Goal: Navigation & Orientation: Find specific page/section

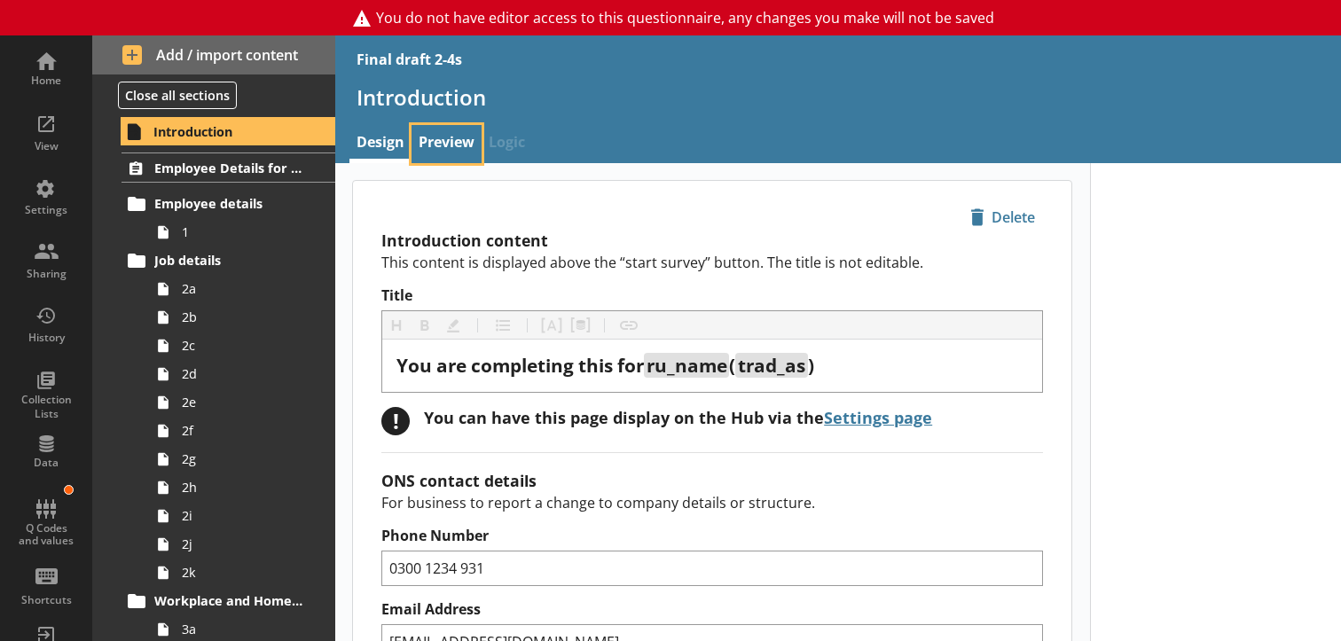
click at [450, 135] on link "Preview" at bounding box center [447, 144] width 70 height 38
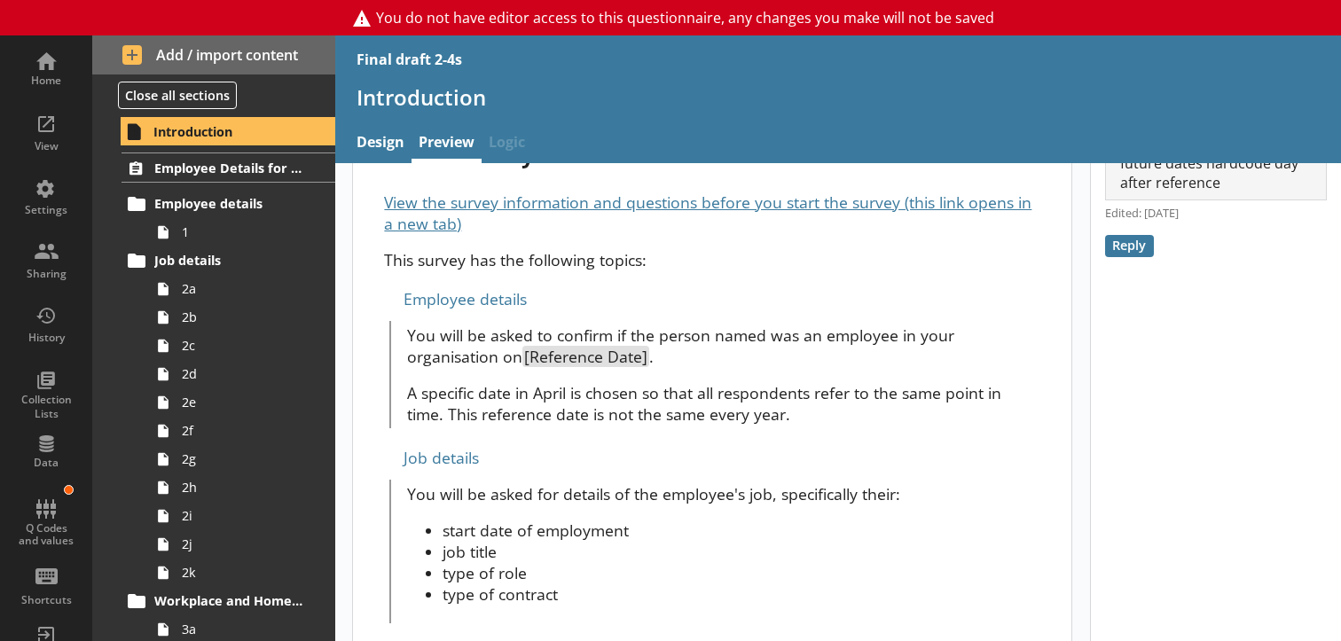
scroll to position [798, 0]
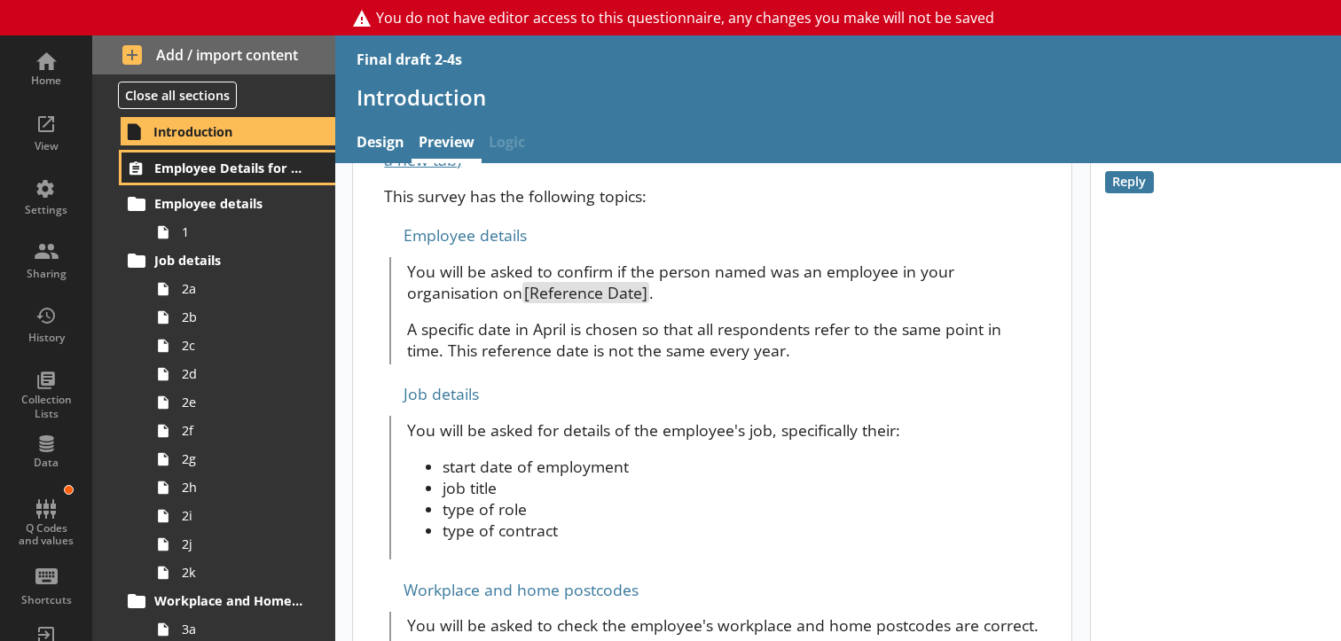
click at [211, 177] on span "Employee Details for [employee_name]" at bounding box center [229, 168] width 151 height 17
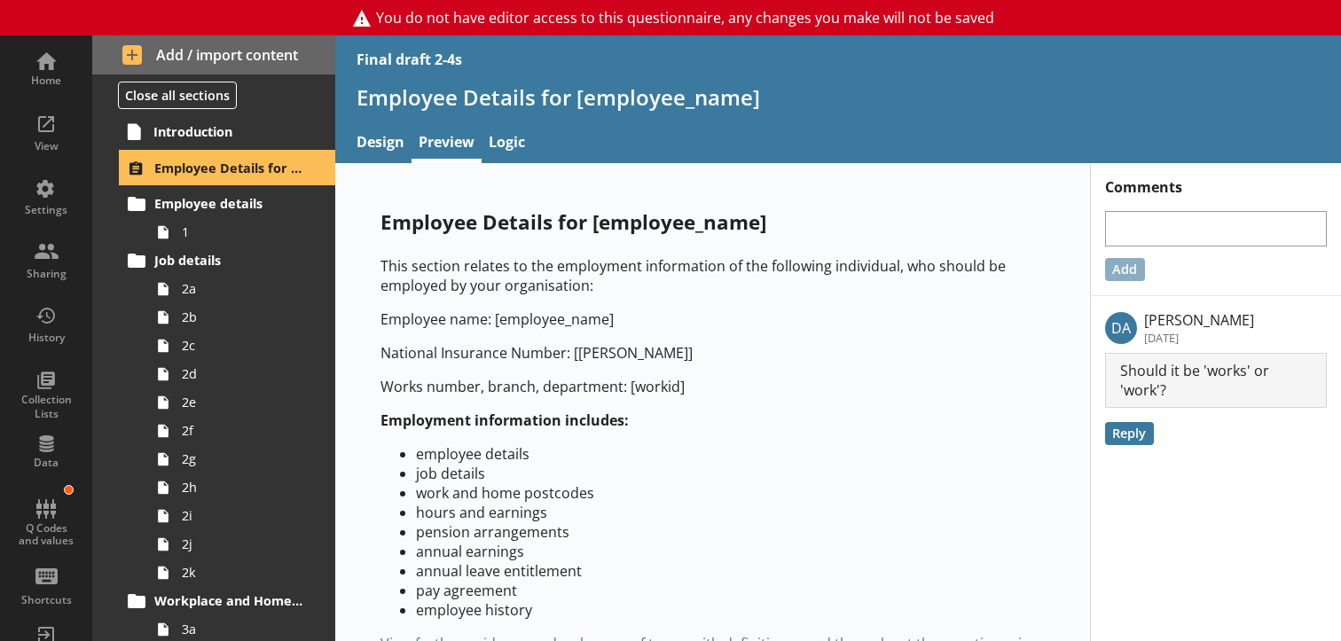
scroll to position [75, 0]
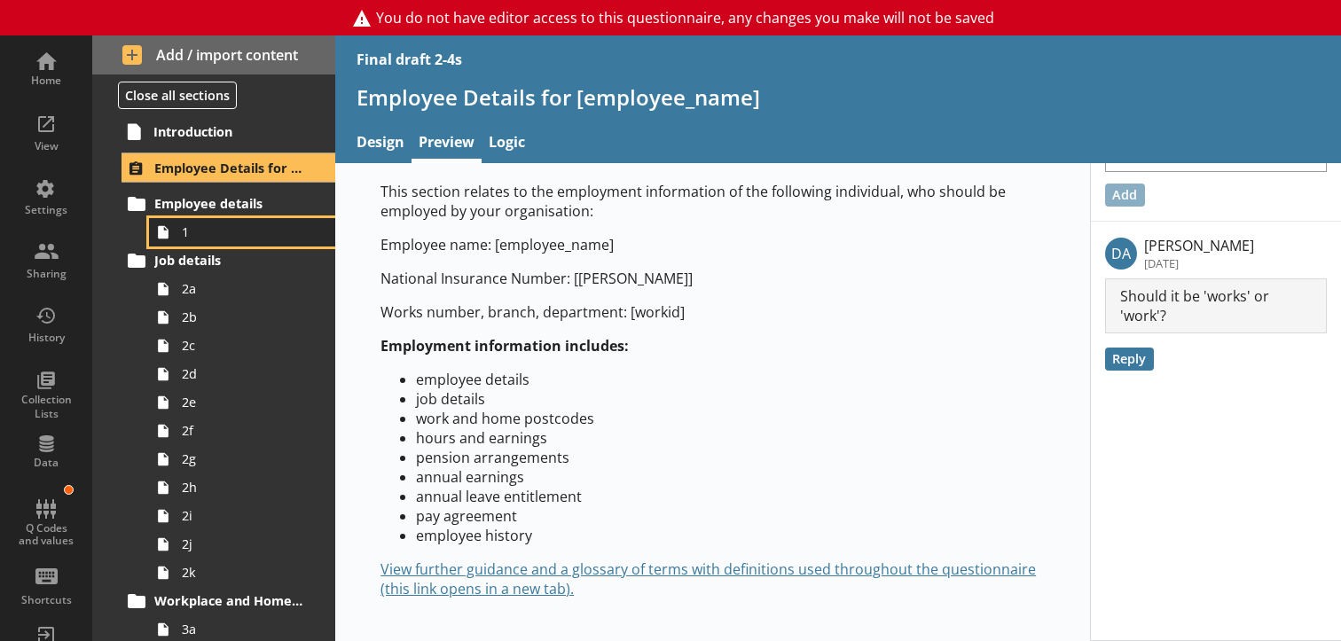
click at [184, 240] on span "1" at bounding box center [247, 232] width 130 height 17
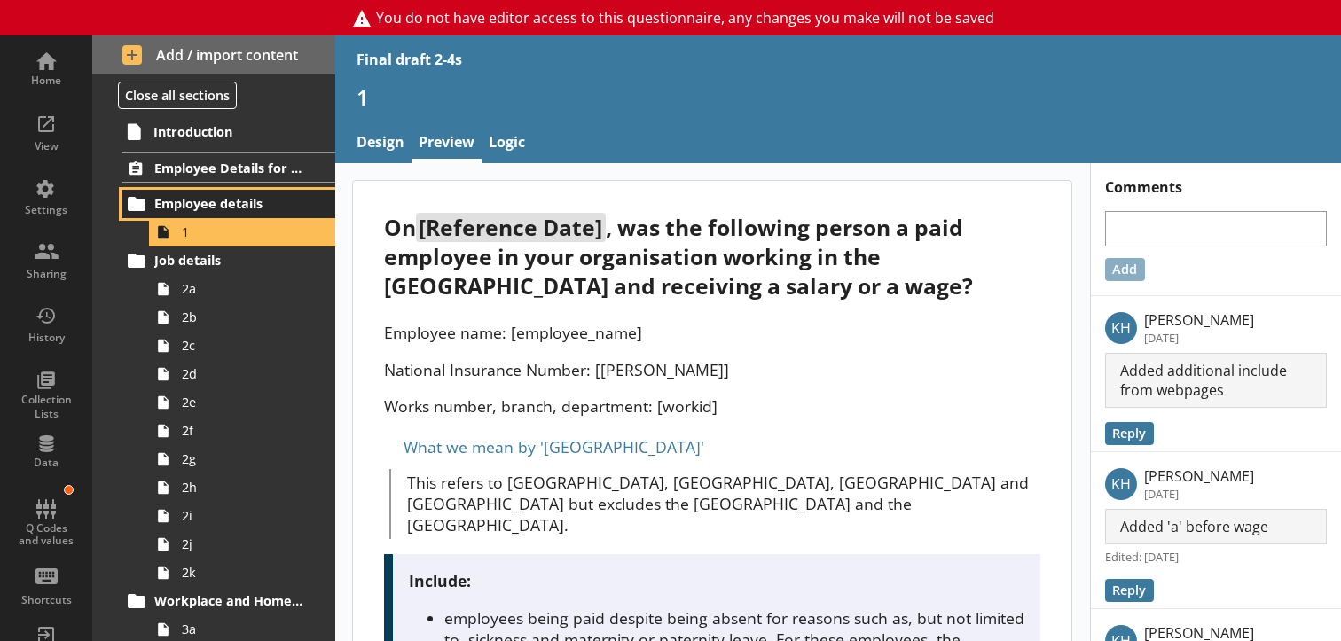
click at [185, 212] on span "Employee details" at bounding box center [229, 203] width 151 height 17
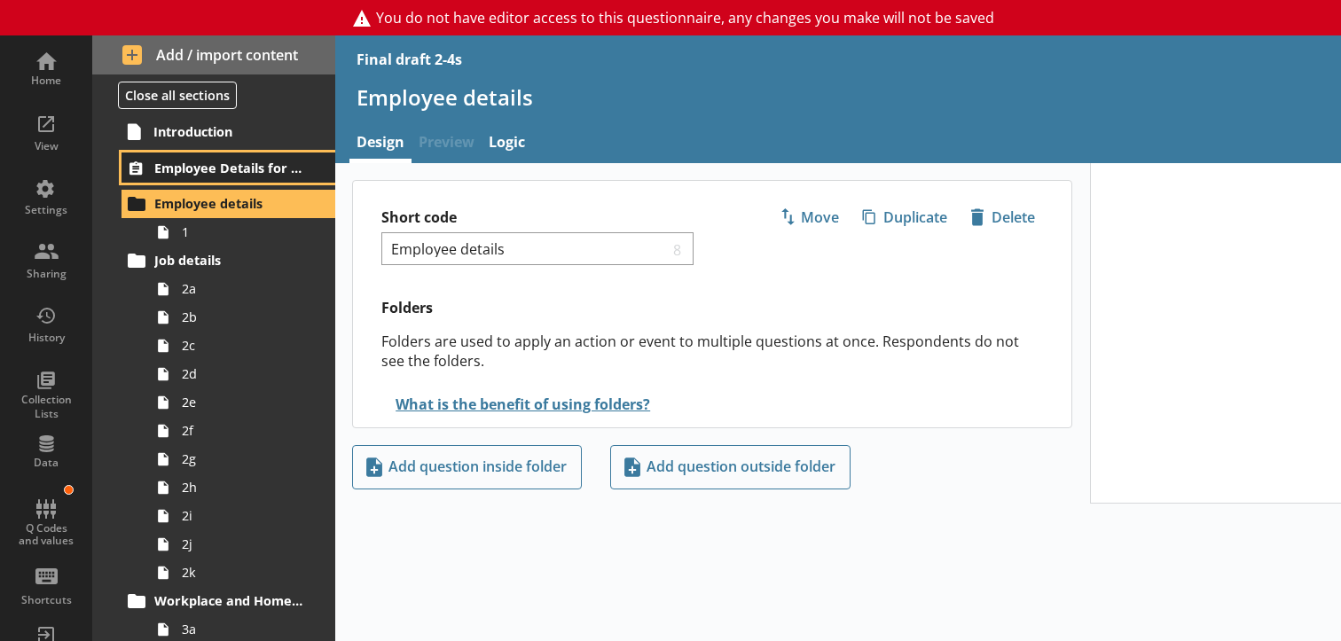
click at [192, 177] on span "Employee Details for [employee_name]" at bounding box center [229, 168] width 151 height 17
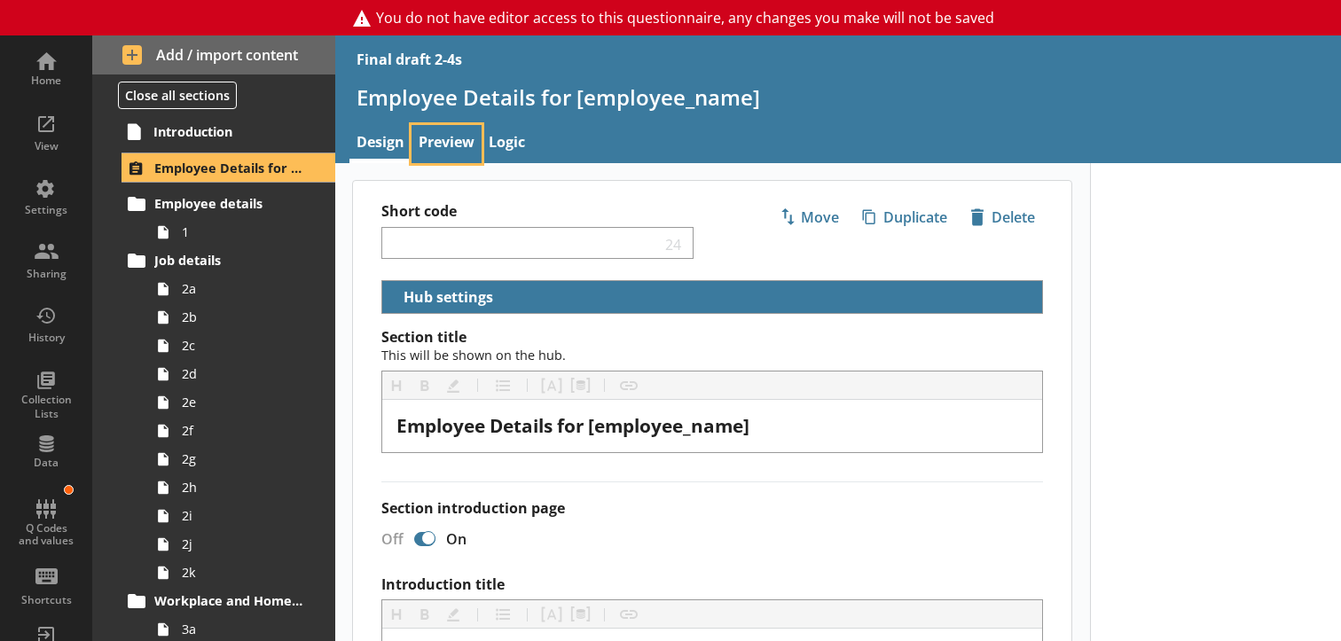
click at [444, 142] on link "Preview" at bounding box center [447, 144] width 70 height 38
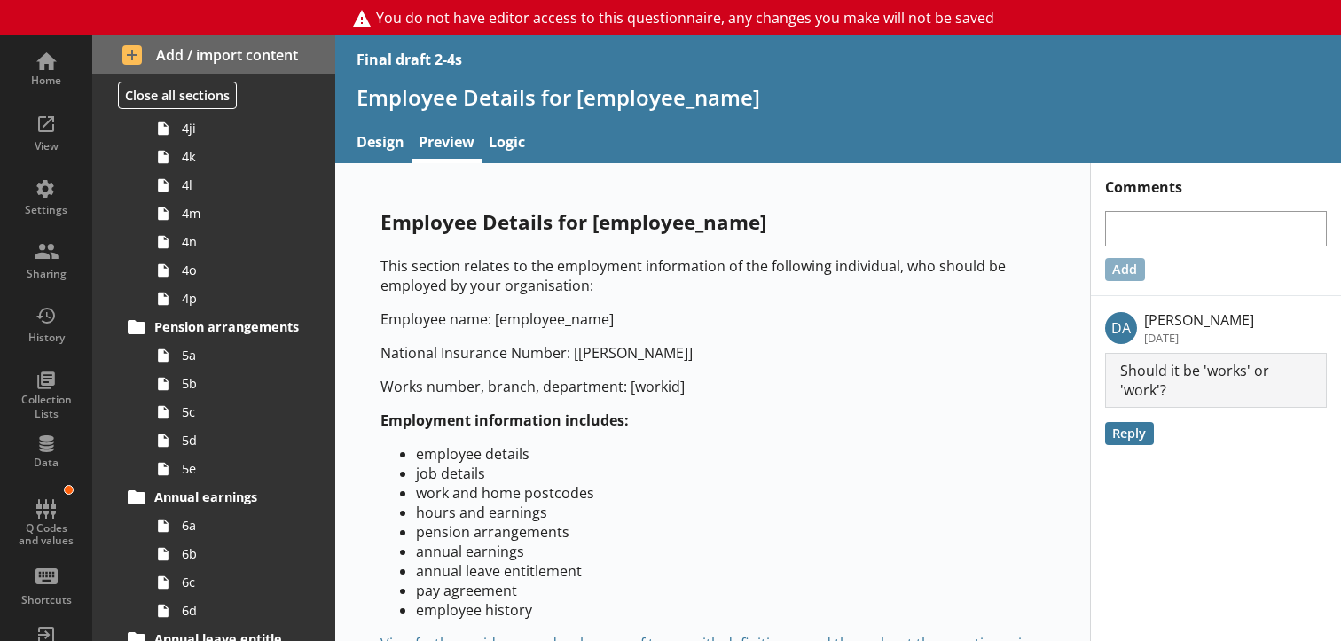
scroll to position [976, 0]
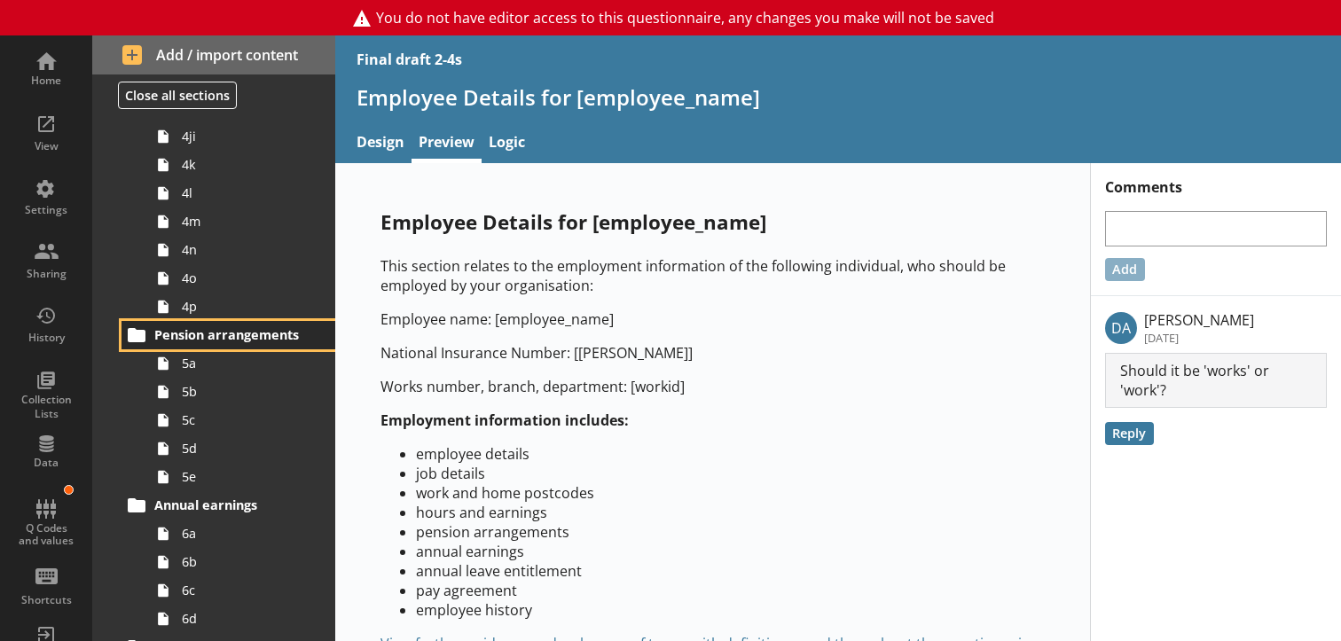
click at [201, 343] on span "Pension arrangements" at bounding box center [229, 334] width 151 height 17
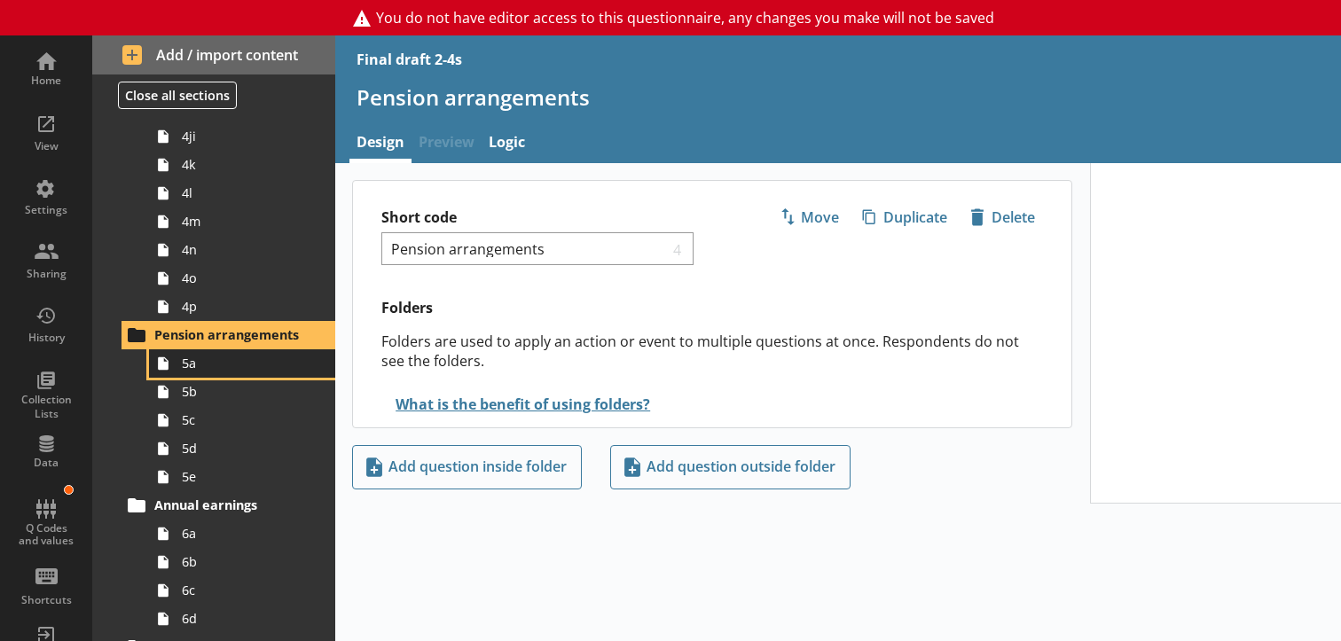
click at [195, 372] on span "5a" at bounding box center [247, 363] width 130 height 17
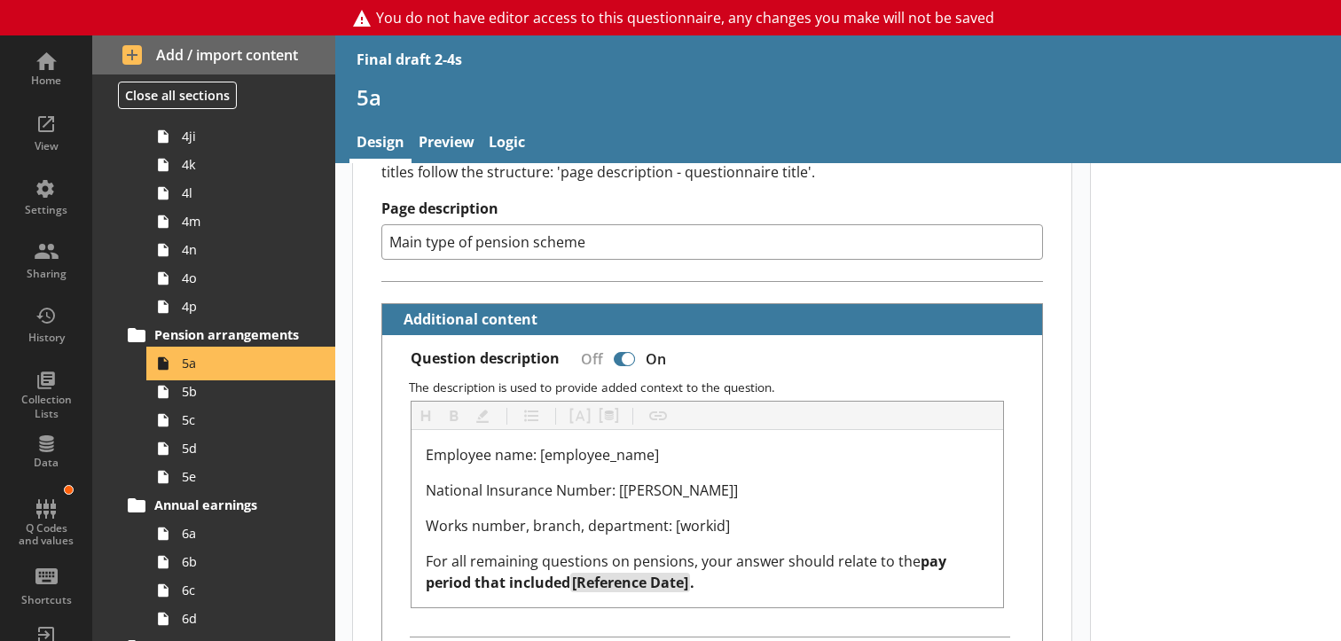
scroll to position [355, 0]
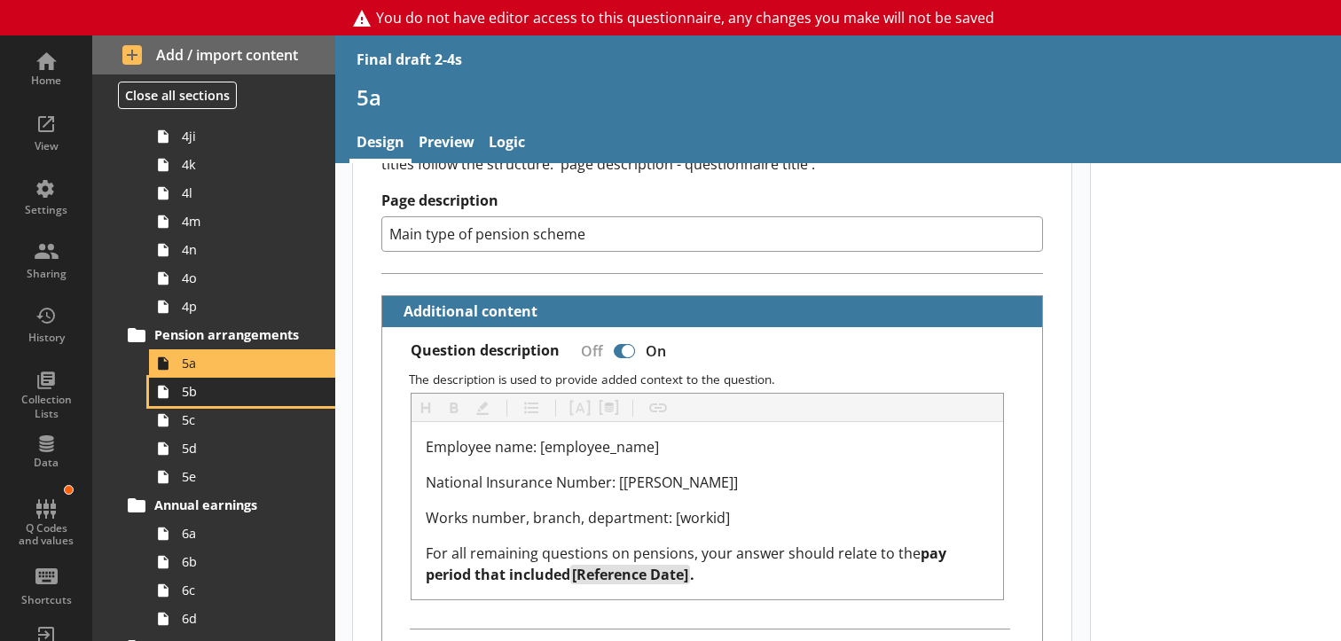
click at [212, 406] on link "5b" at bounding box center [242, 392] width 186 height 28
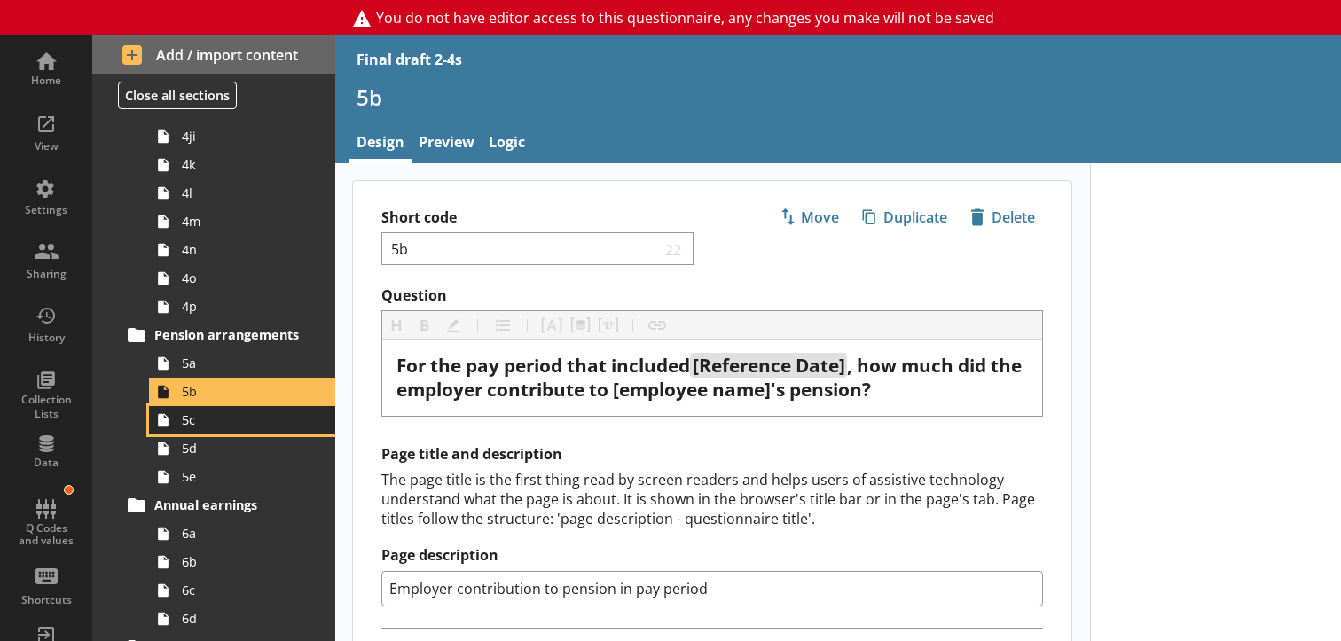
click at [200, 428] on span "5c" at bounding box center [247, 420] width 130 height 17
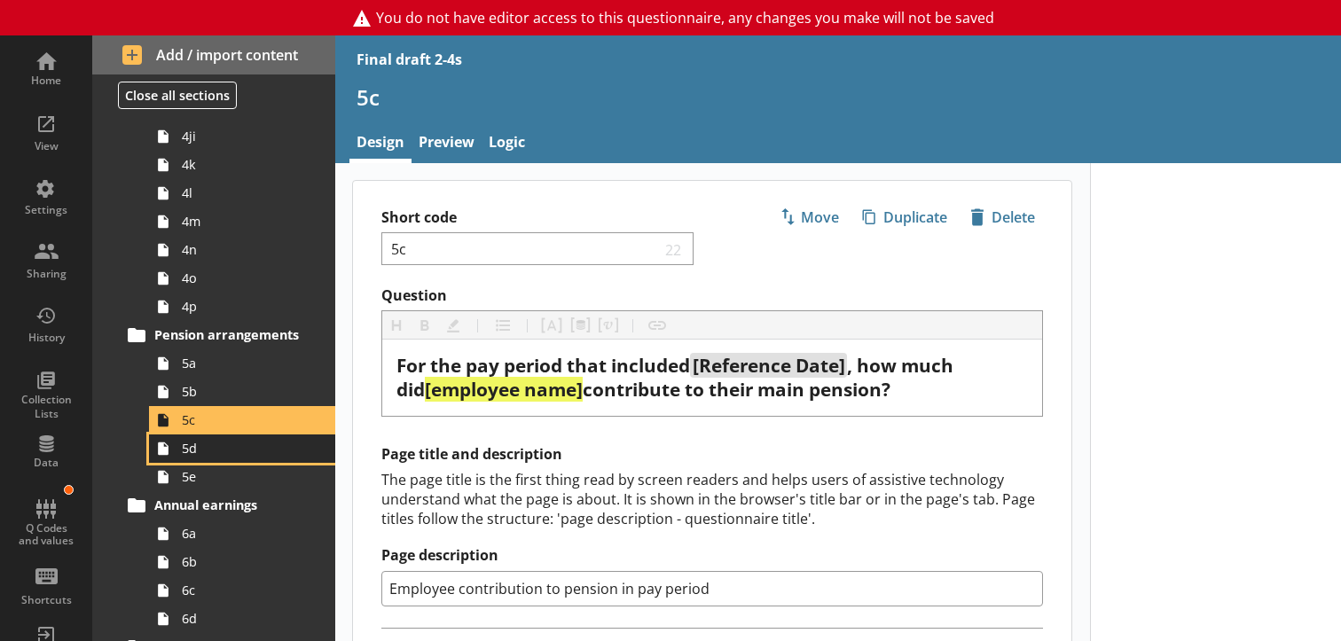
click at [197, 457] on span "5d" at bounding box center [247, 448] width 130 height 17
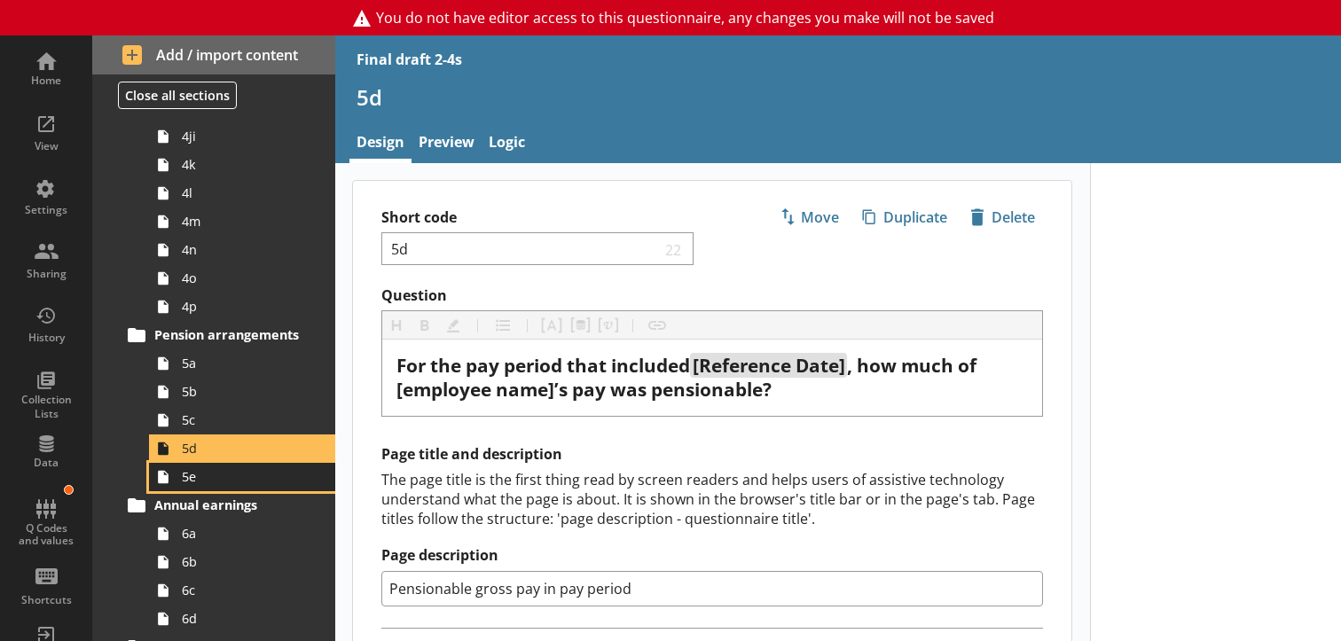
click at [200, 485] on span "5e" at bounding box center [247, 476] width 130 height 17
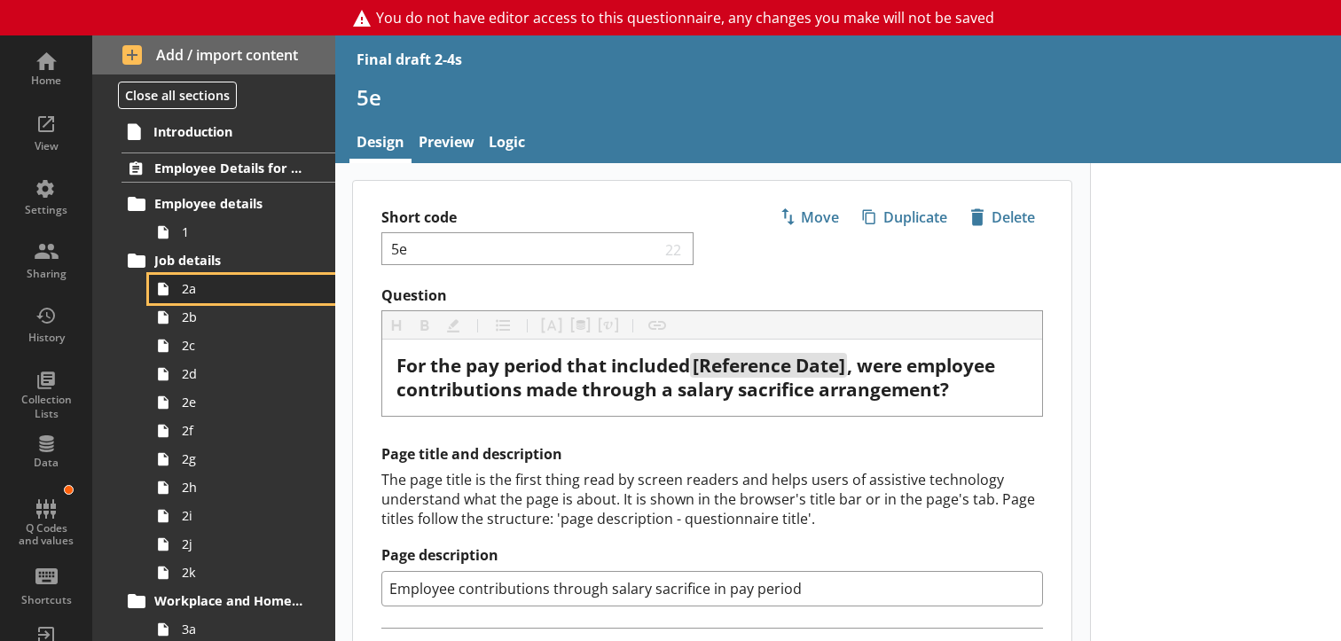
click at [214, 303] on link "2a" at bounding box center [242, 289] width 186 height 28
type textarea "x"
select select "mm/yyyy"
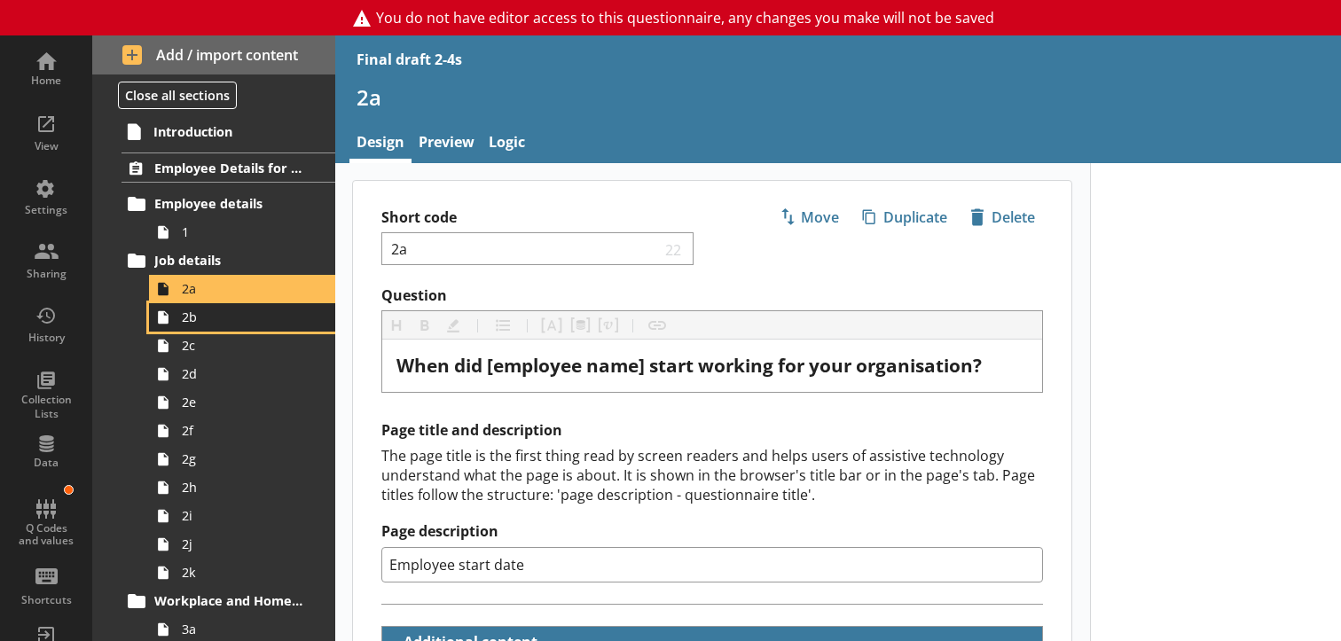
click at [199, 326] on span "2b" at bounding box center [247, 317] width 130 height 17
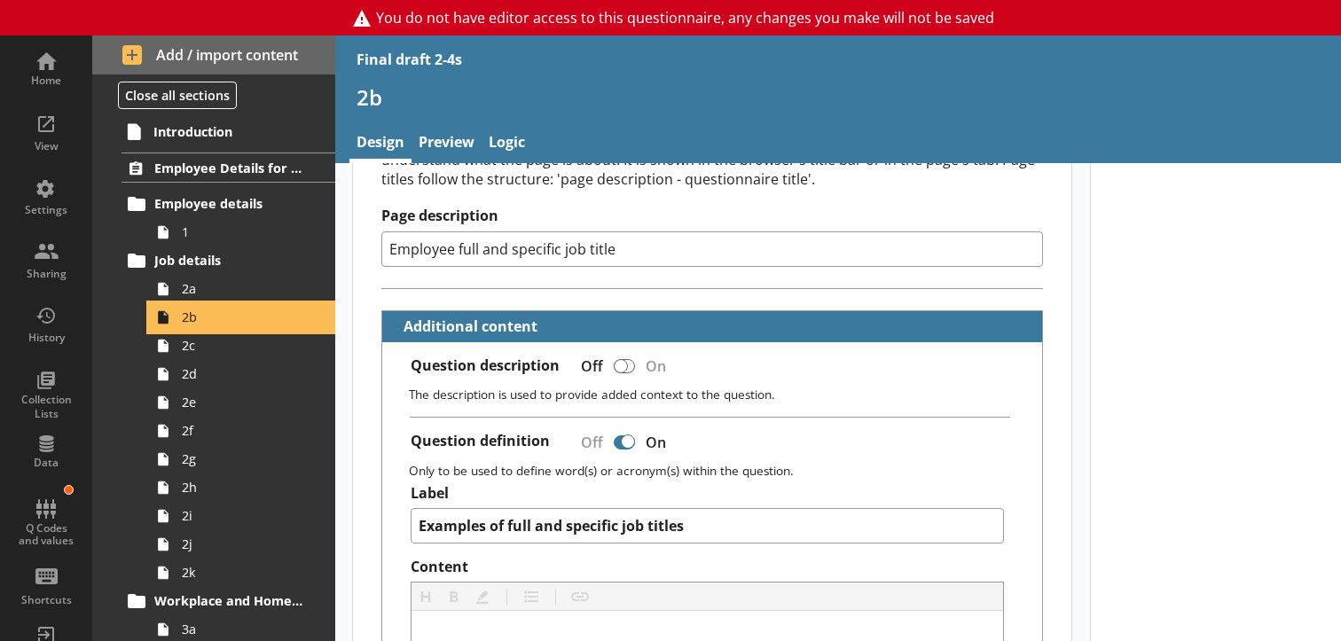
scroll to position [444, 0]
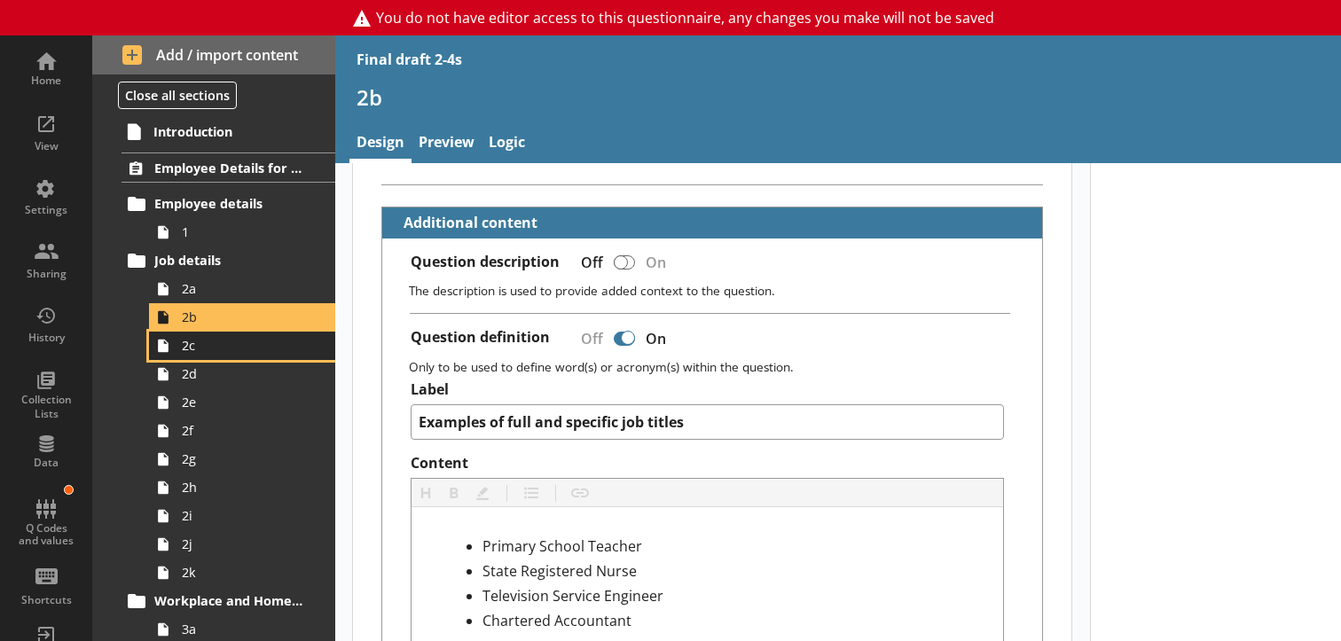
click at [185, 354] on span "2c" at bounding box center [247, 345] width 130 height 17
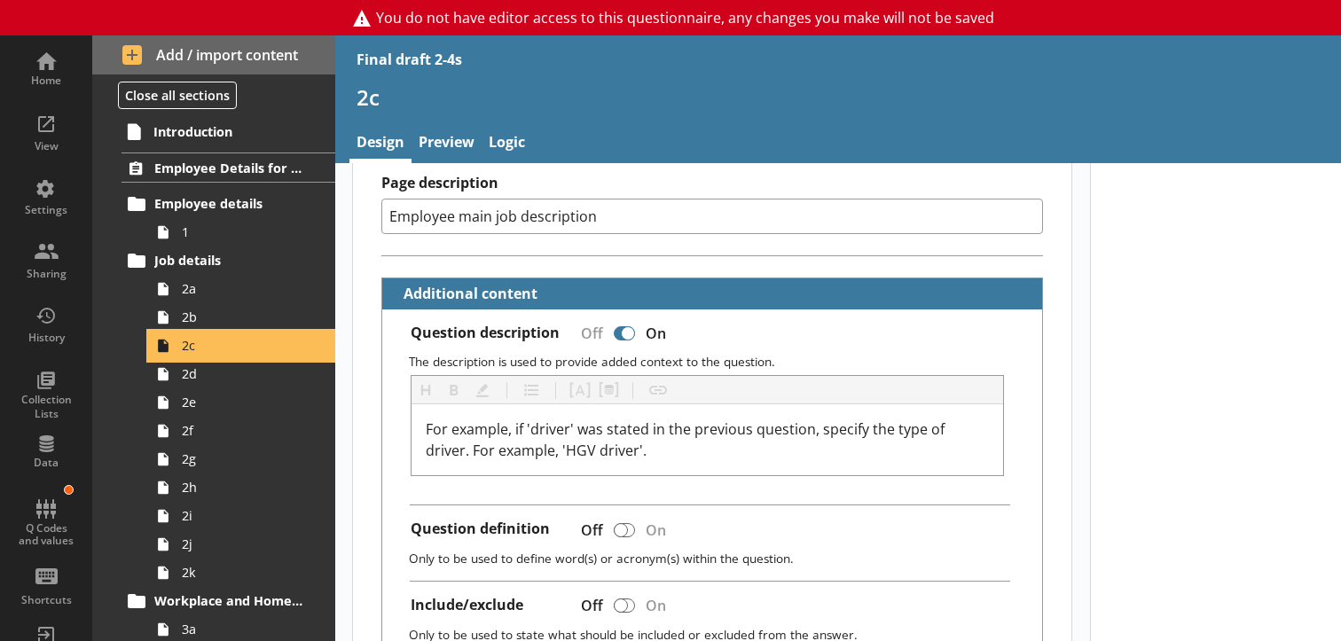
scroll to position [355, 0]
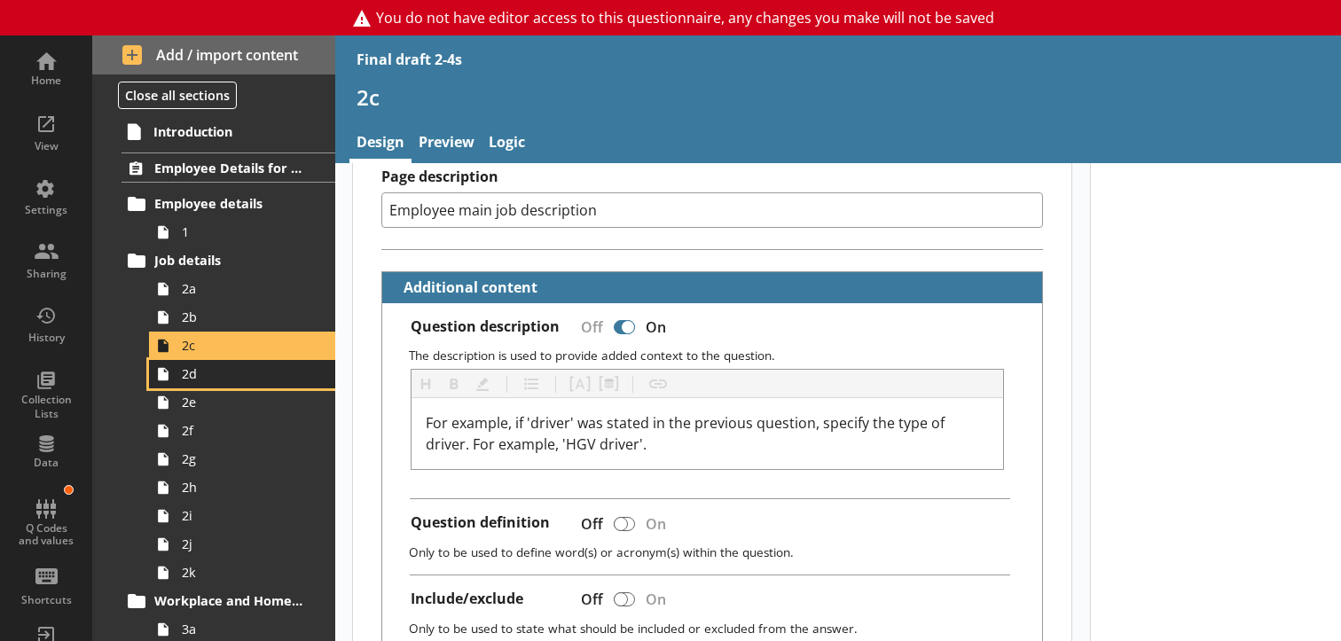
click at [193, 389] on link "2d" at bounding box center [242, 374] width 186 height 28
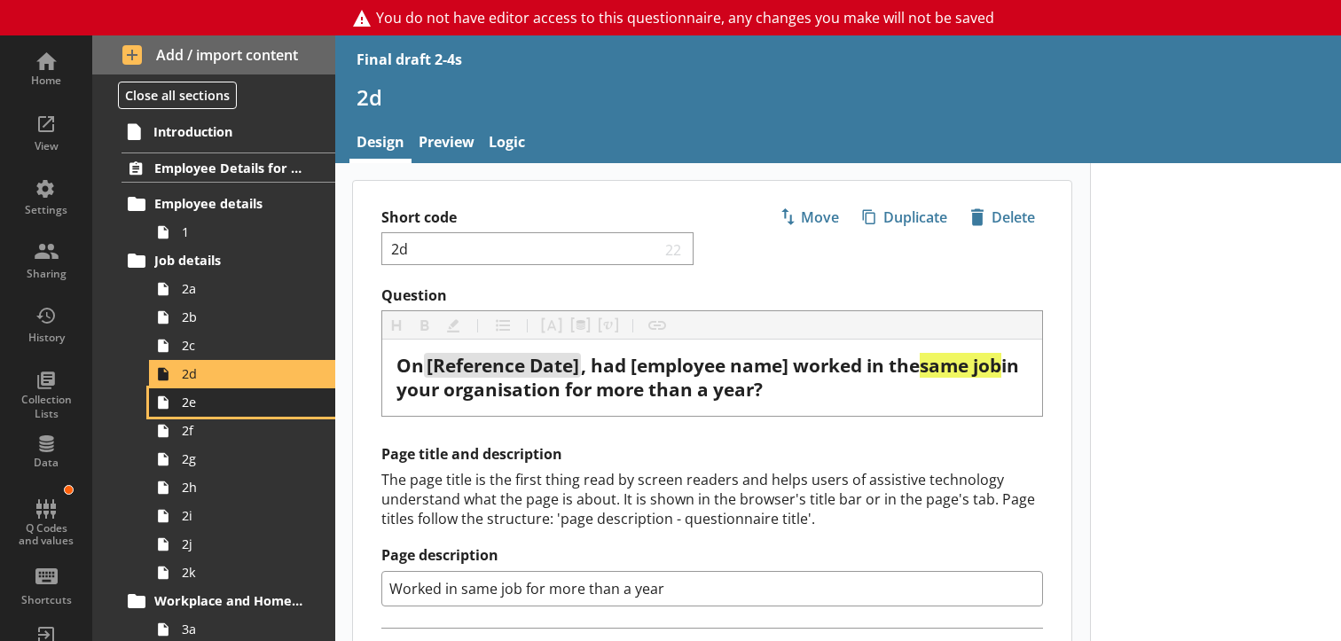
click at [192, 417] on link "2e" at bounding box center [242, 403] width 186 height 28
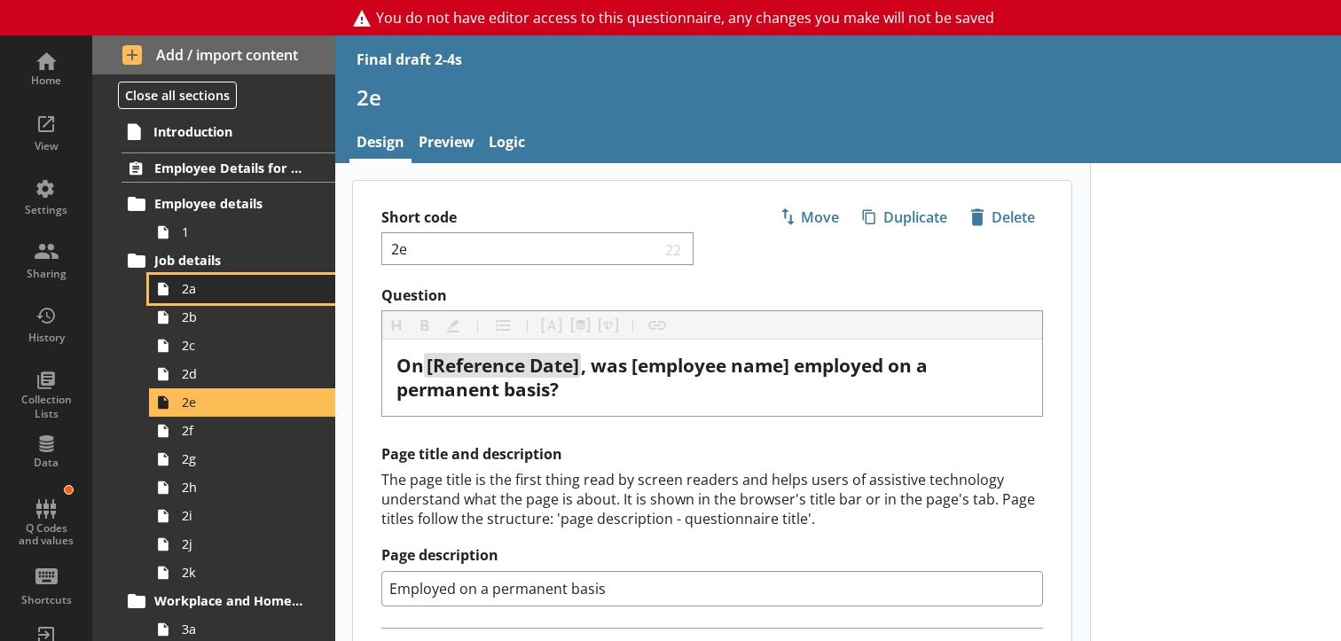
click at [186, 297] on span "2a" at bounding box center [247, 288] width 130 height 17
type textarea "x"
select select "mm/yyyy"
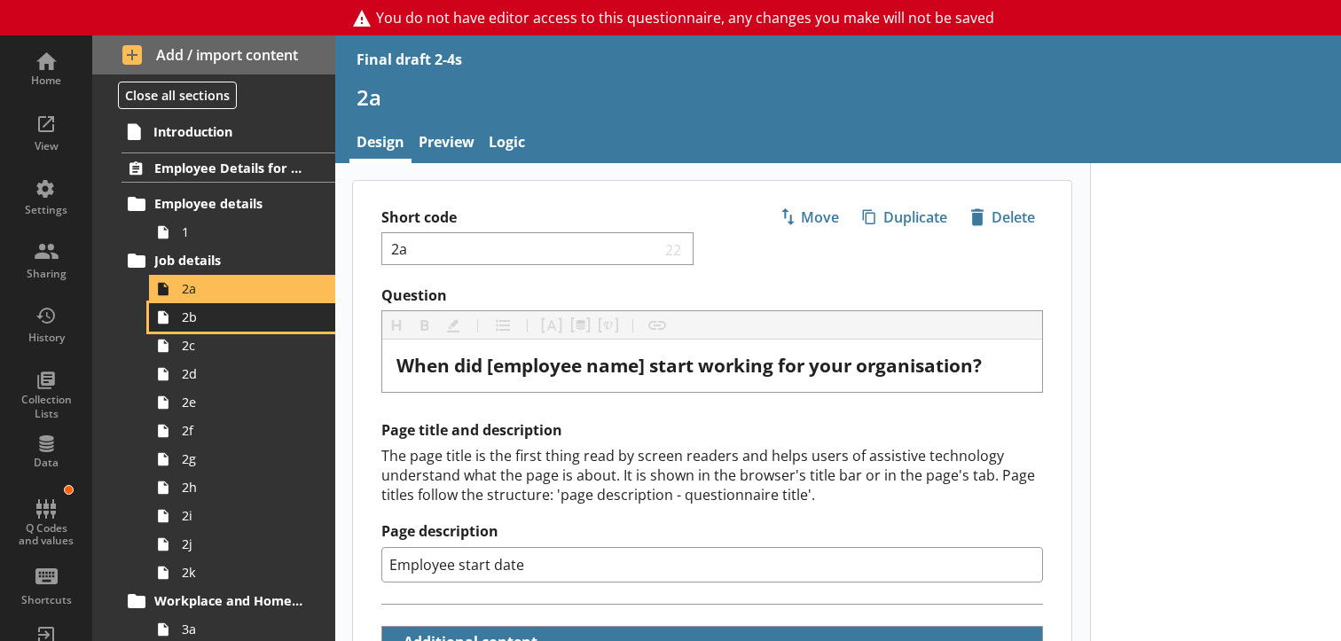
click at [196, 326] on span "2b" at bounding box center [247, 317] width 130 height 17
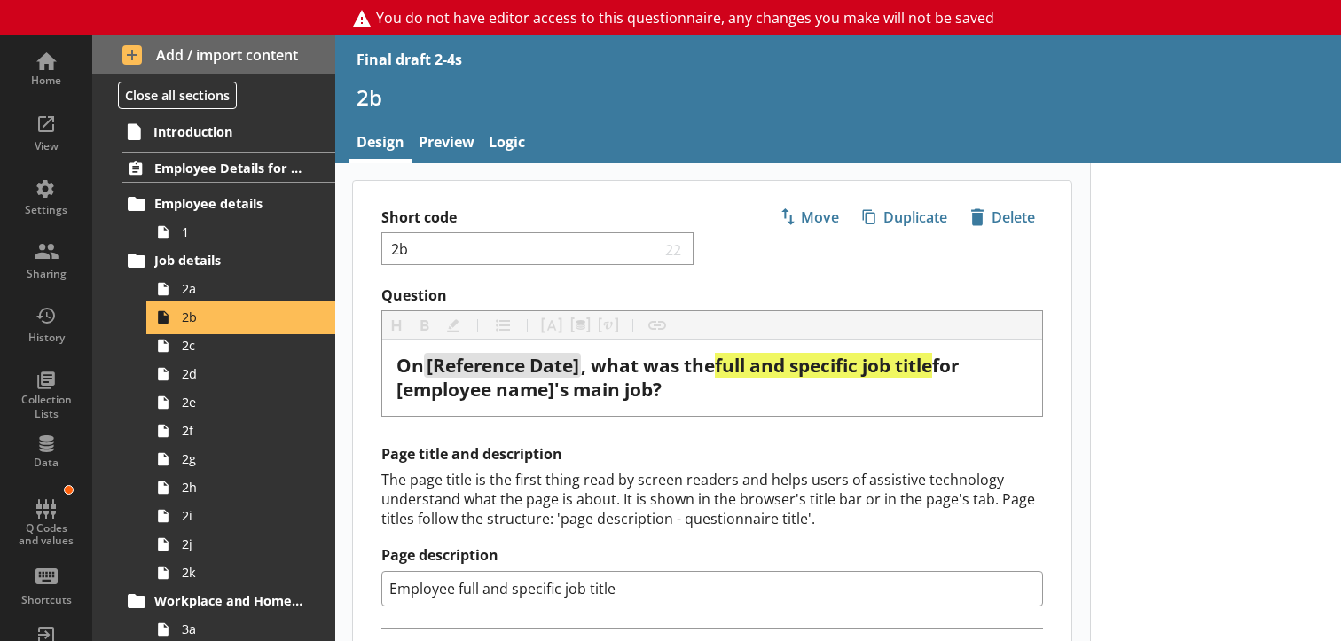
type textarea "x"
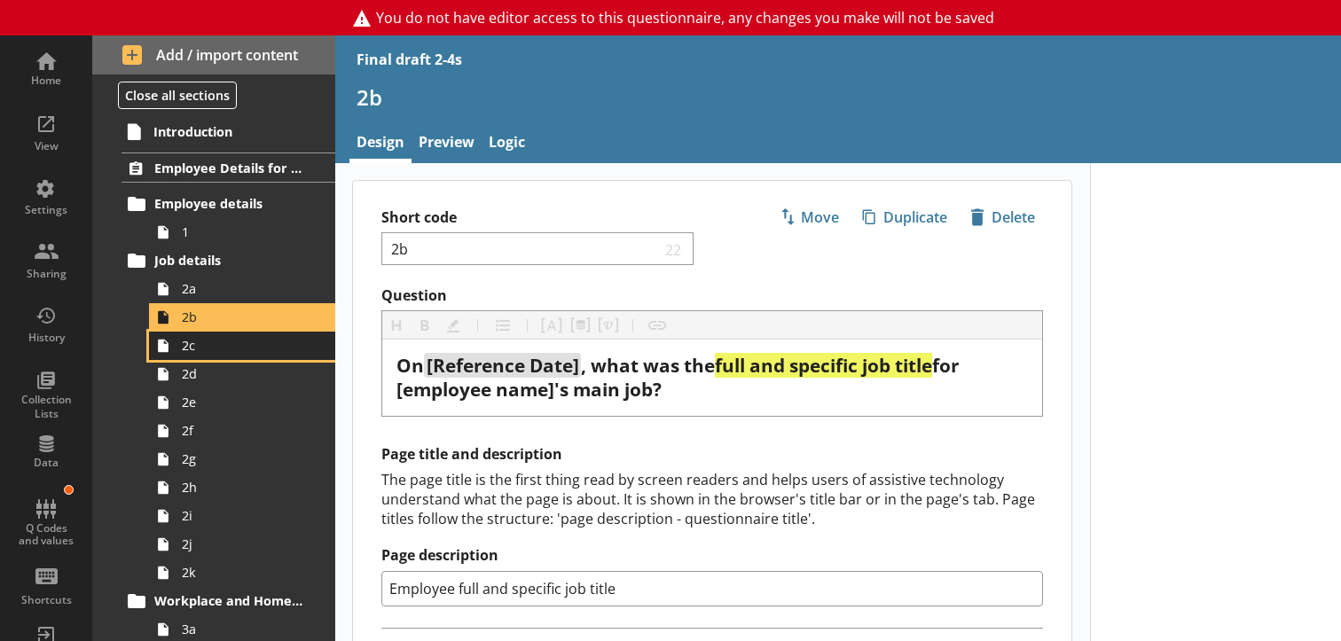
click at [201, 354] on span "2c" at bounding box center [247, 345] width 130 height 17
